Goal: Leave review/rating

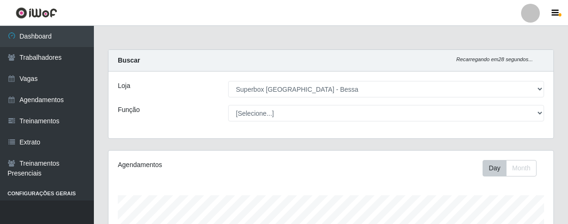
select select "206"
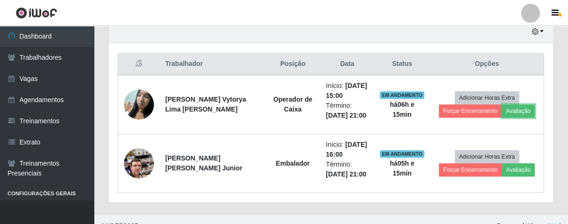
scroll to position [194, 445]
click at [506, 116] on button "Avaliação" at bounding box center [518, 110] width 33 height 13
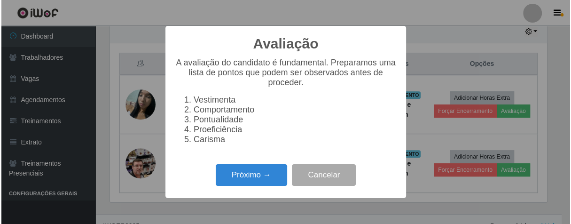
scroll to position [194, 440]
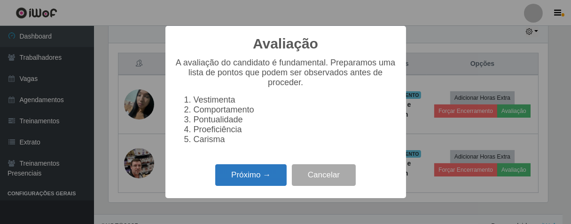
click at [275, 186] on button "Próximo →" at bounding box center [250, 175] width 71 height 22
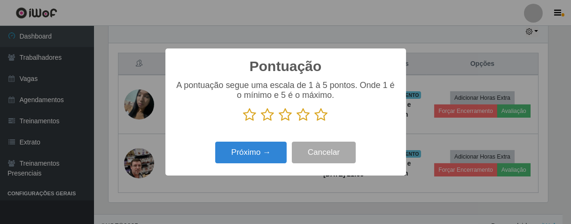
click at [307, 116] on icon at bounding box center [303, 115] width 13 height 14
click at [297, 122] on input "radio" at bounding box center [297, 122] width 0 height 0
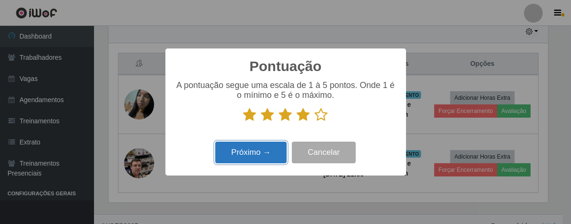
click at [271, 154] on button "Próximo →" at bounding box center [250, 152] width 71 height 22
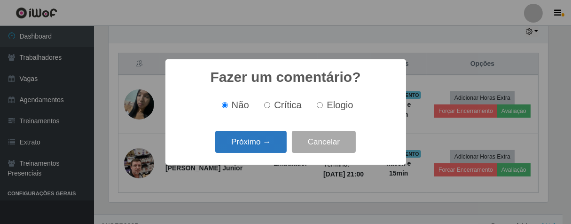
click at [272, 148] on button "Próximo →" at bounding box center [250, 142] width 71 height 22
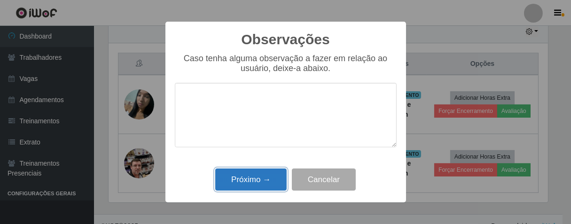
click at [269, 174] on button "Próximo →" at bounding box center [250, 179] width 71 height 22
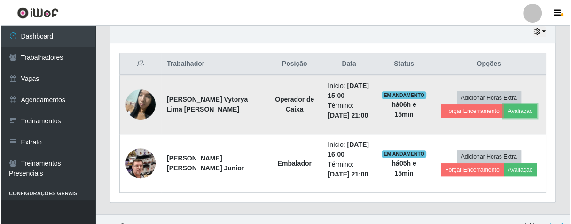
scroll to position [194, 445]
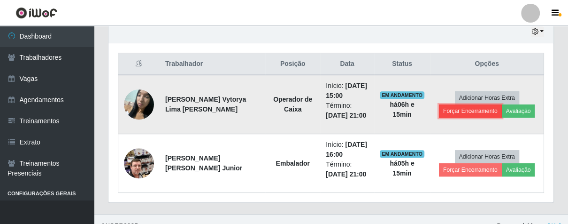
click at [444, 112] on button "Forçar Encerramento" at bounding box center [470, 110] width 63 height 13
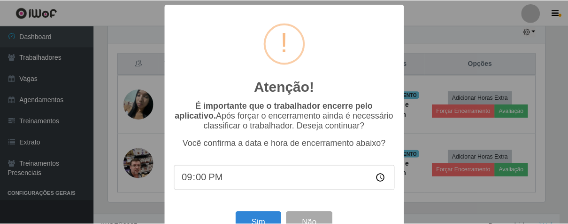
scroll to position [32, 0]
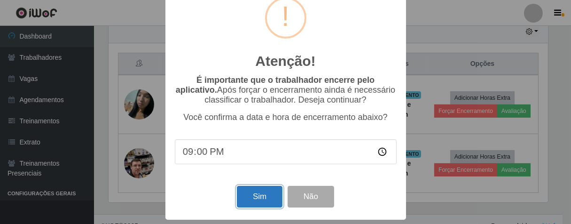
click at [268, 190] on button "Sim" at bounding box center [260, 196] width 46 height 22
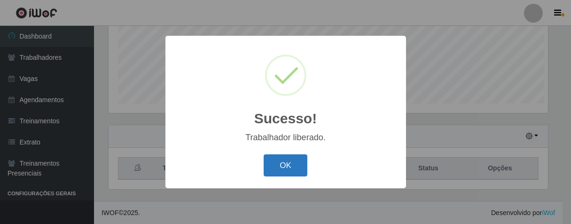
scroll to position [194, 440]
click at [282, 169] on button "OK" at bounding box center [285, 165] width 44 height 22
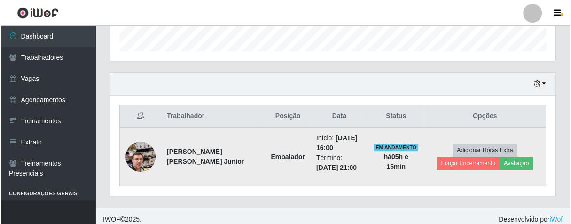
scroll to position [194, 445]
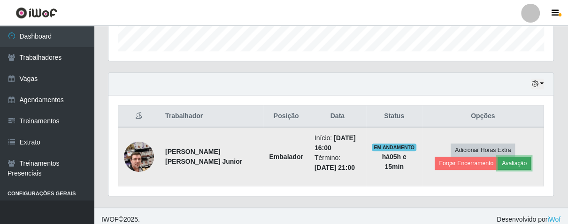
click at [498, 160] on button "Avaliação" at bounding box center [514, 162] width 33 height 13
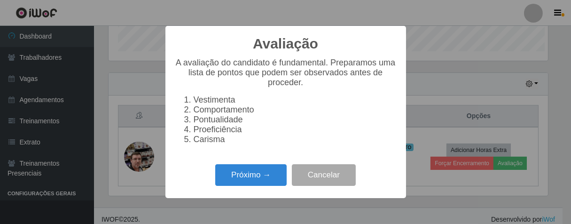
scroll to position [194, 440]
click at [248, 176] on button "Próximo →" at bounding box center [250, 175] width 71 height 22
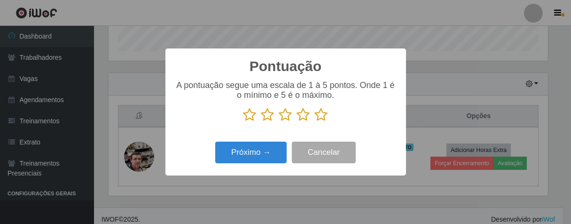
click at [324, 118] on icon at bounding box center [321, 115] width 13 height 14
click at [315, 122] on input "radio" at bounding box center [315, 122] width 0 height 0
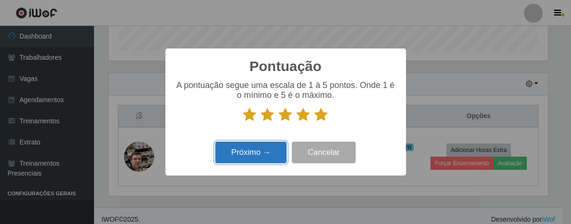
click at [237, 160] on button "Próximo →" at bounding box center [250, 152] width 71 height 22
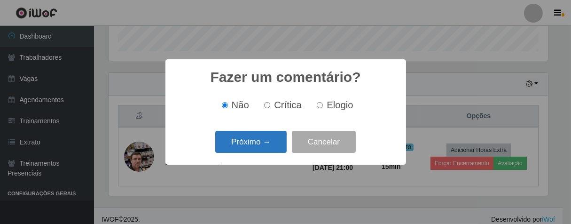
click at [272, 132] on button "Próximo →" at bounding box center [250, 142] width 71 height 22
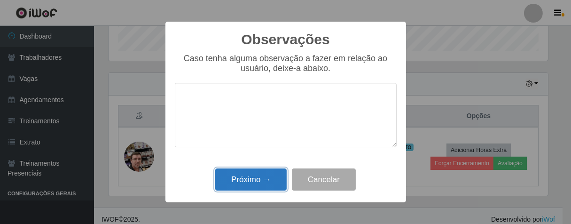
click at [255, 187] on button "Próximo →" at bounding box center [250, 179] width 71 height 22
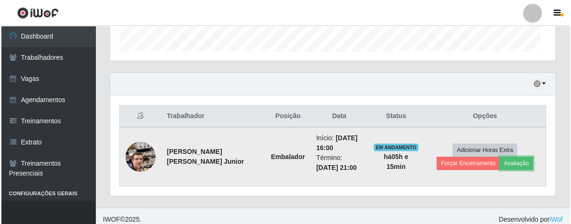
scroll to position [194, 445]
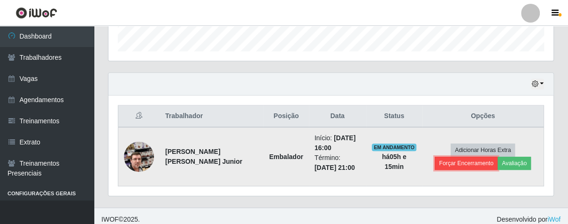
click at [460, 161] on button "Forçar Encerramento" at bounding box center [466, 162] width 63 height 13
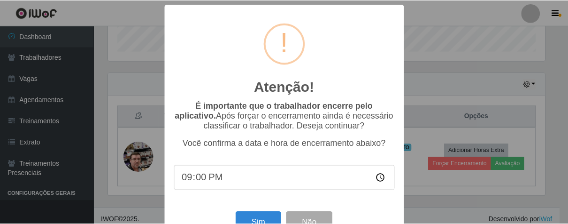
scroll to position [32, 0]
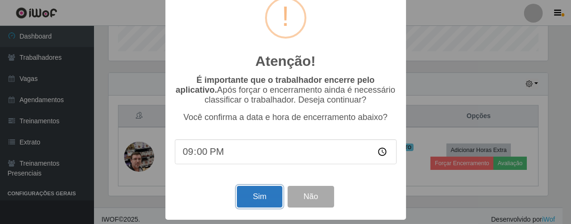
click at [268, 202] on button "Sim" at bounding box center [260, 196] width 46 height 22
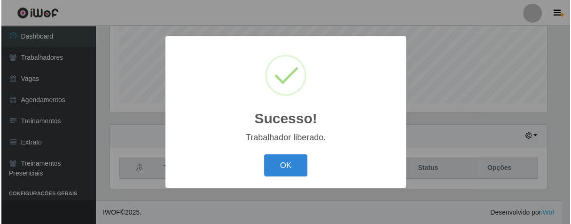
scroll to position [0, 0]
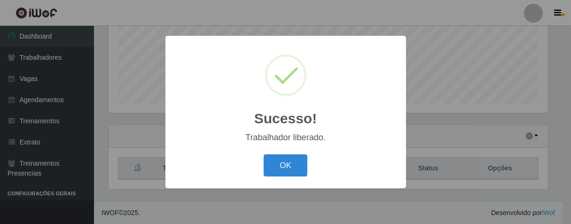
drag, startPoint x: 297, startPoint y: 167, endPoint x: 278, endPoint y: 172, distance: 19.5
click at [294, 168] on button "OK" at bounding box center [285, 165] width 44 height 22
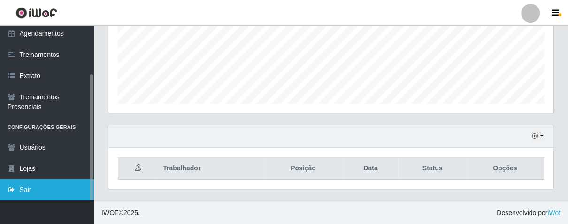
click at [8, 191] on icon at bounding box center [12, 189] width 8 height 7
